Goal: Find specific page/section: Find specific page/section

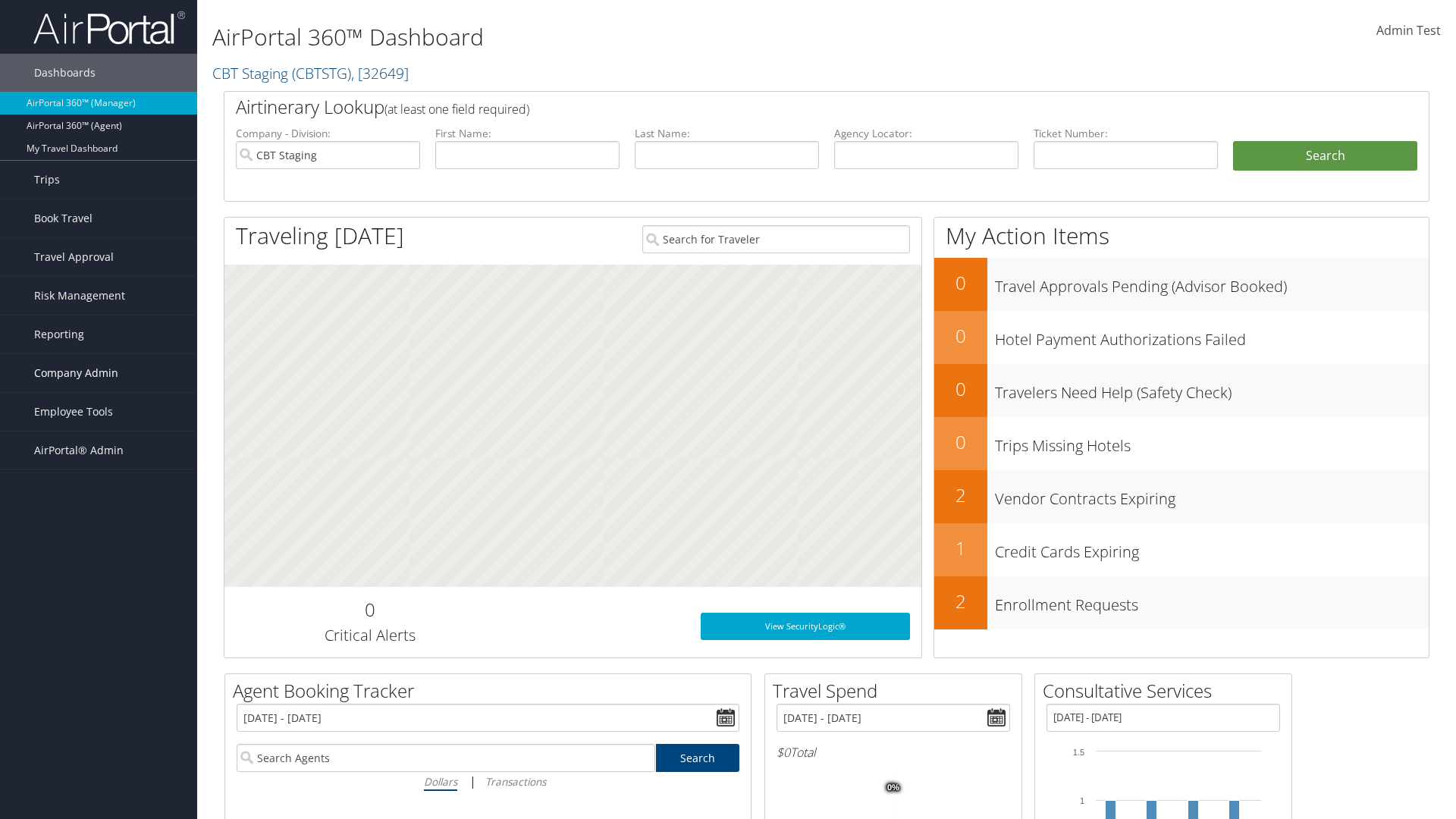
click at [98, 373] on span "Company Admin" at bounding box center [77, 373] width 85 height 38
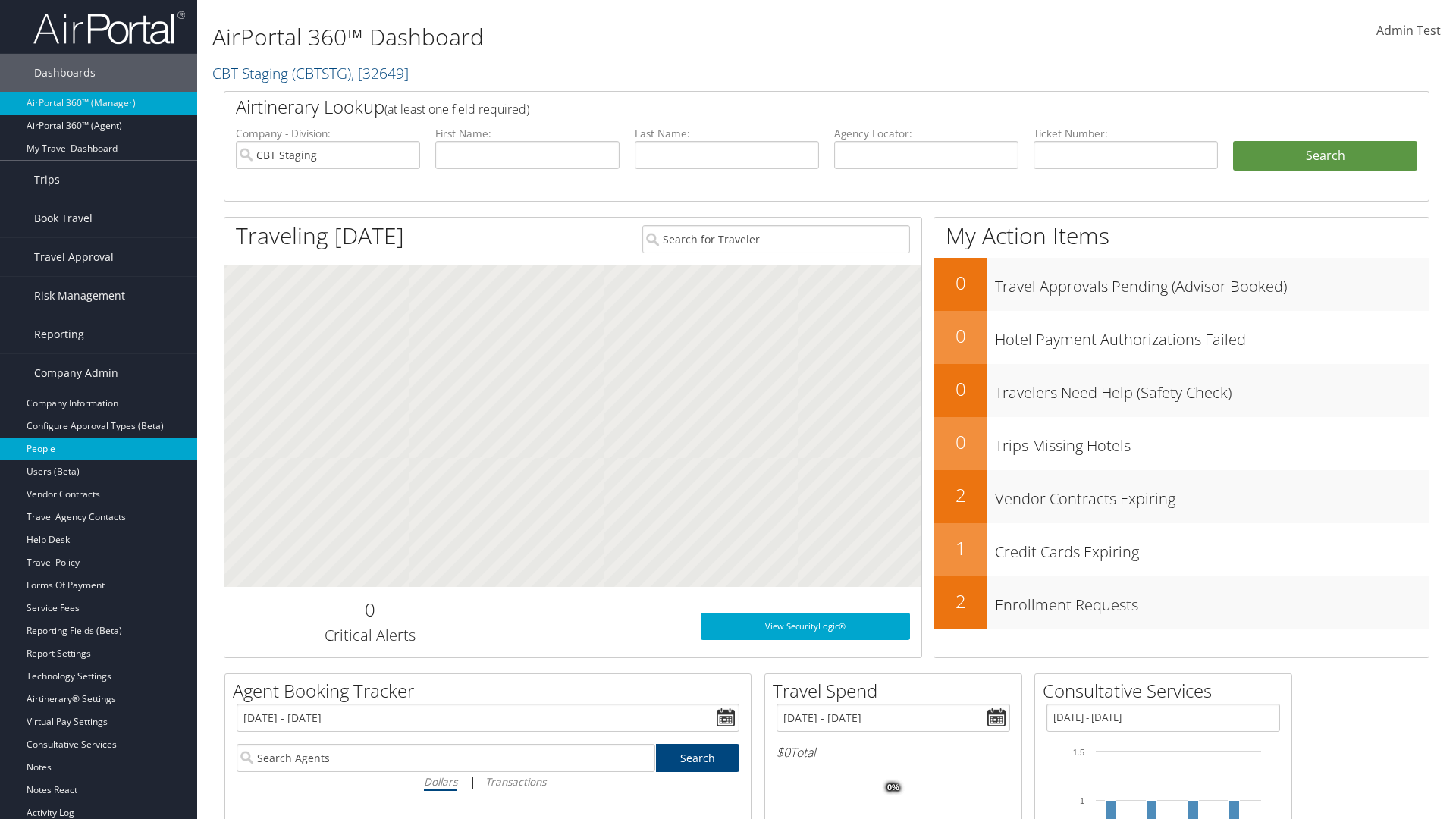
click at [98, 449] on link "People" at bounding box center [98, 449] width 197 height 23
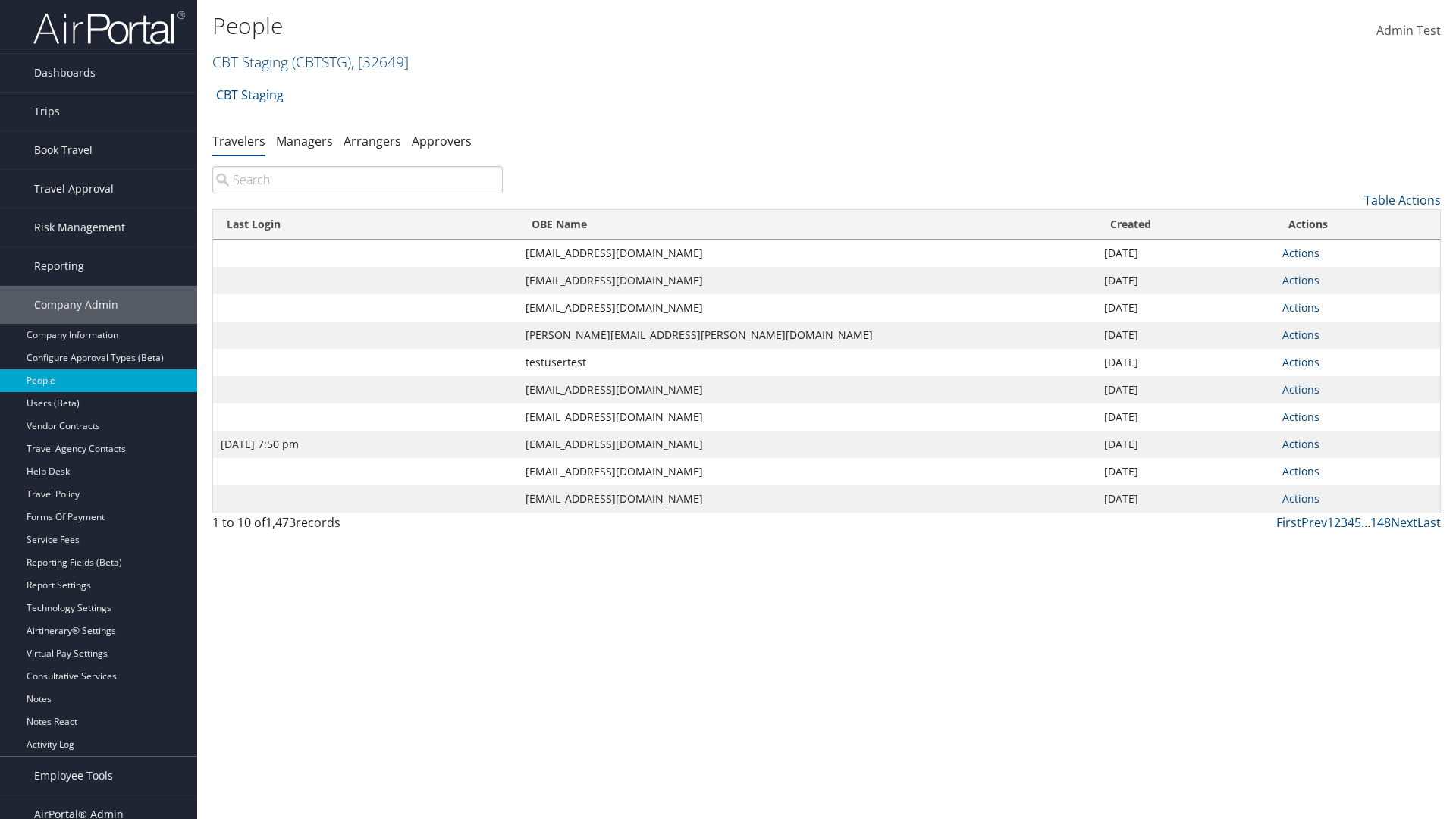
click at [357, 180] on input "search" at bounding box center [357, 180] width 290 height 28
type input "Jan 9, 2024 7:50 pm"
